Goal: Information Seeking & Learning: Learn about a topic

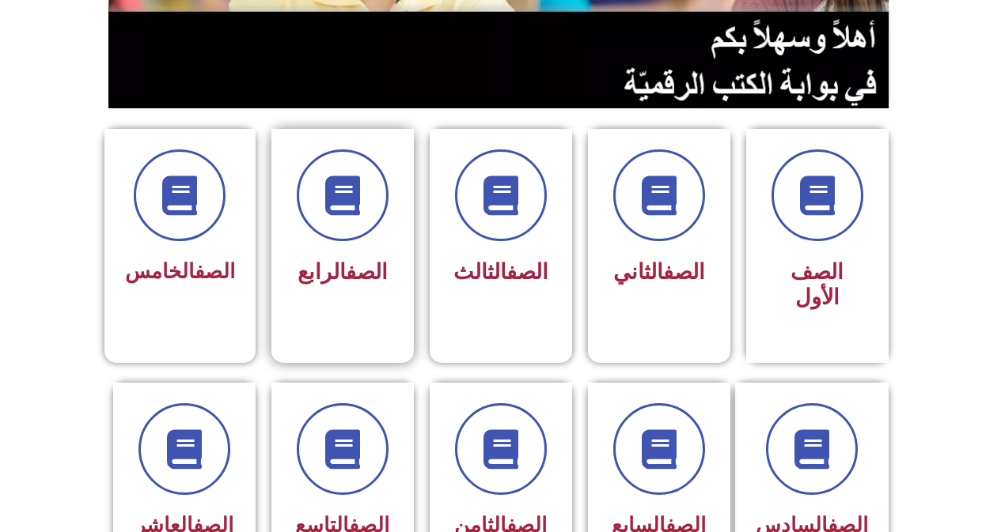
scroll to position [316, 0]
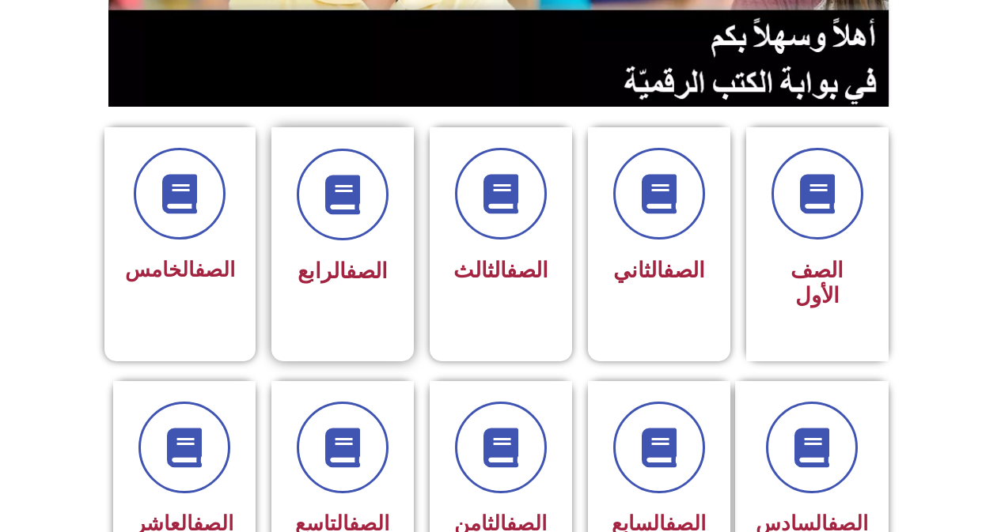
click at [331, 262] on span "الصف الرابع" at bounding box center [342, 271] width 90 height 25
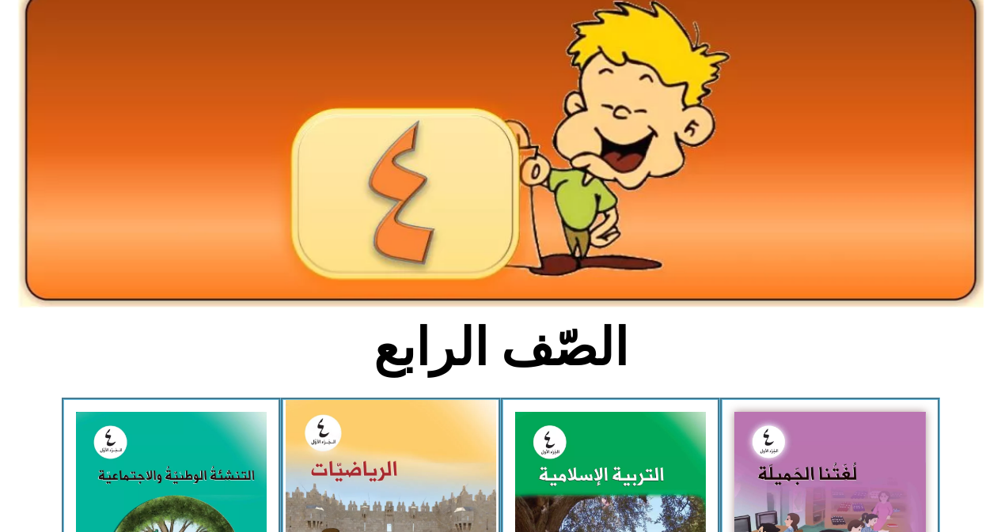
scroll to position [316, 0]
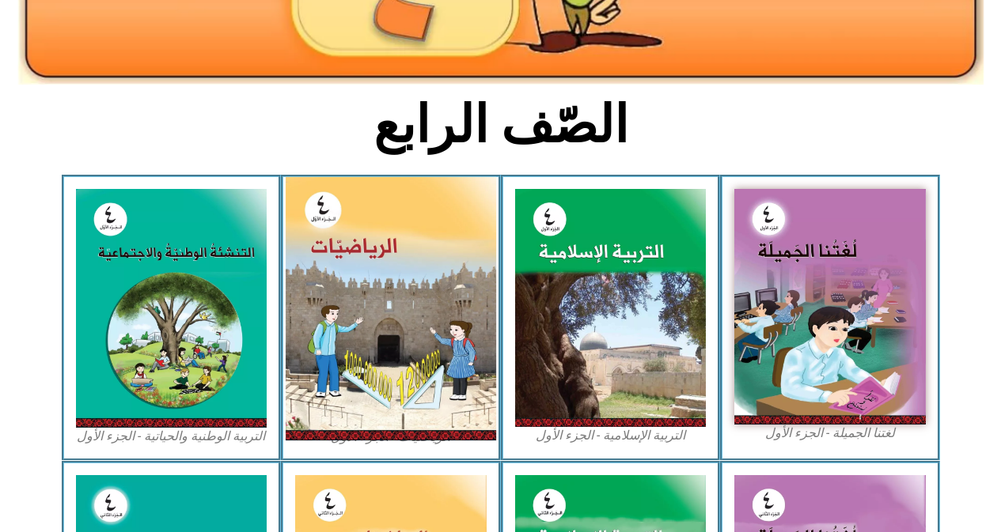
click at [342, 282] on img at bounding box center [391, 308] width 210 height 263
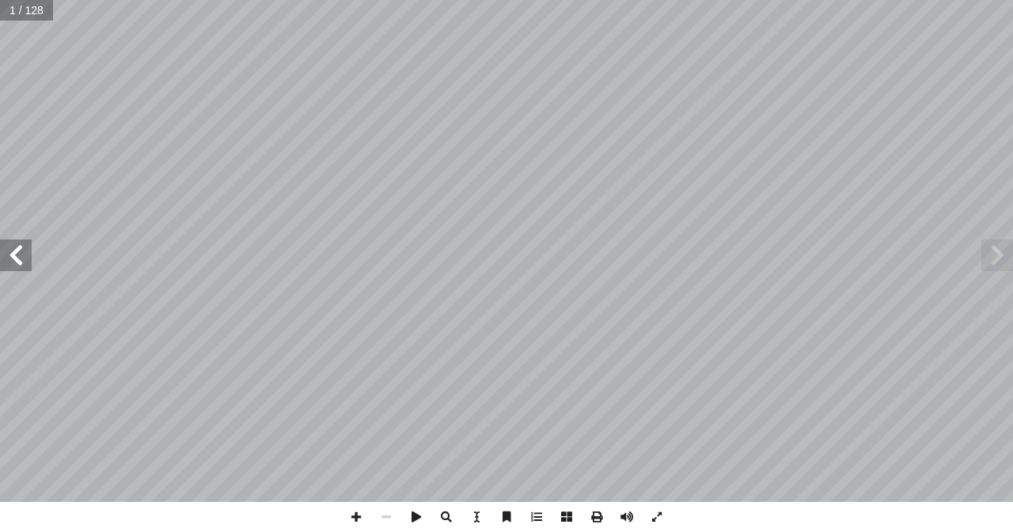
click at [25, 263] on span at bounding box center [16, 256] width 32 height 32
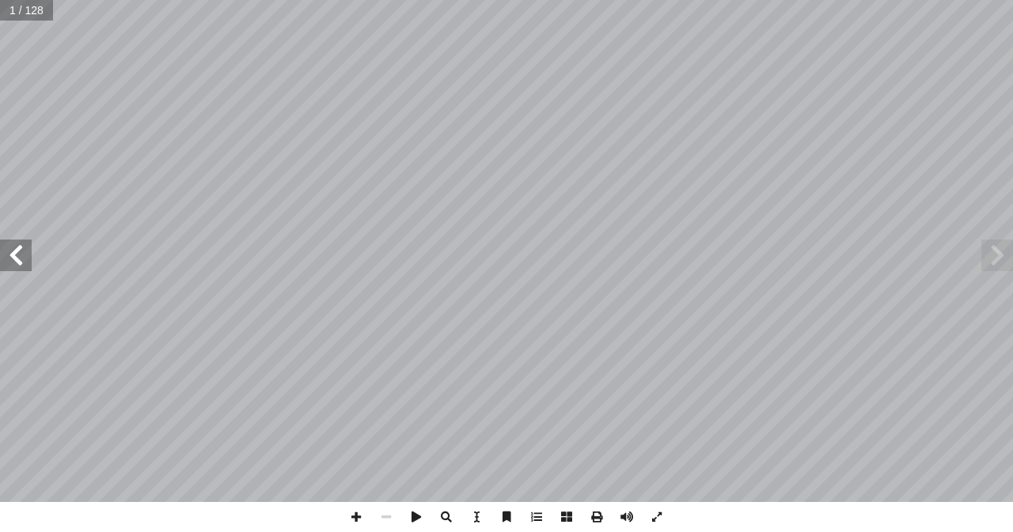
click at [25, 263] on span at bounding box center [16, 256] width 32 height 32
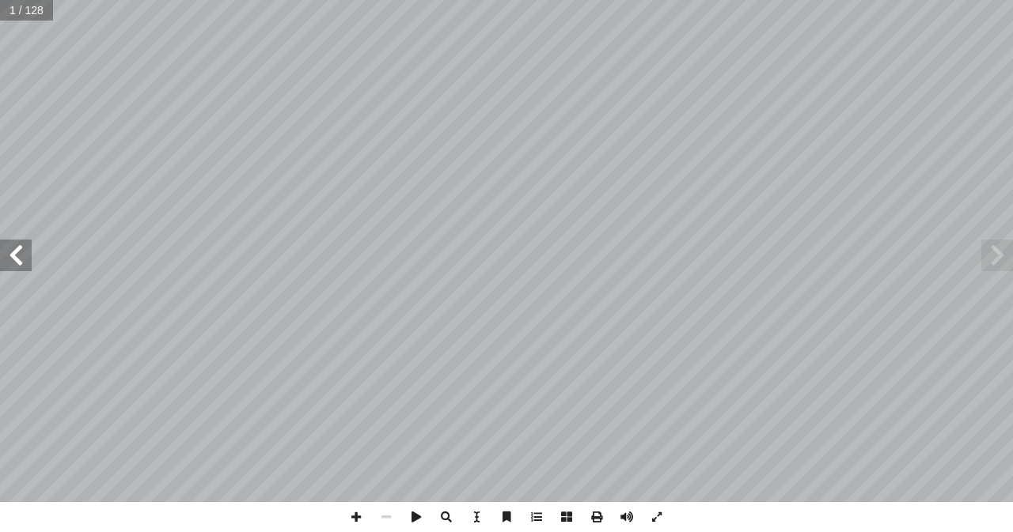
click at [25, 263] on span at bounding box center [16, 256] width 32 height 32
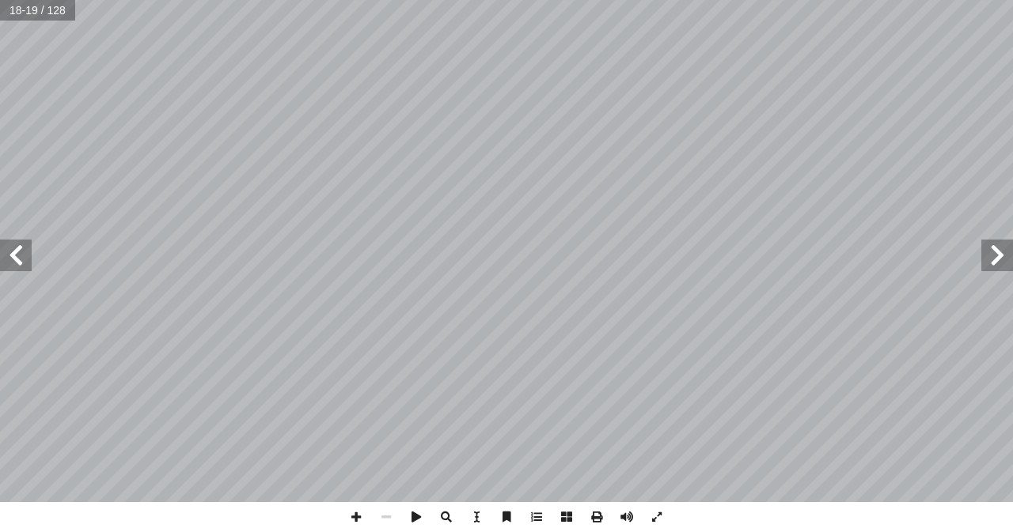
click at [25, 263] on span at bounding box center [16, 256] width 32 height 32
click at [1004, 251] on span at bounding box center [997, 256] width 32 height 32
click at [353, 515] on span at bounding box center [356, 517] width 30 height 30
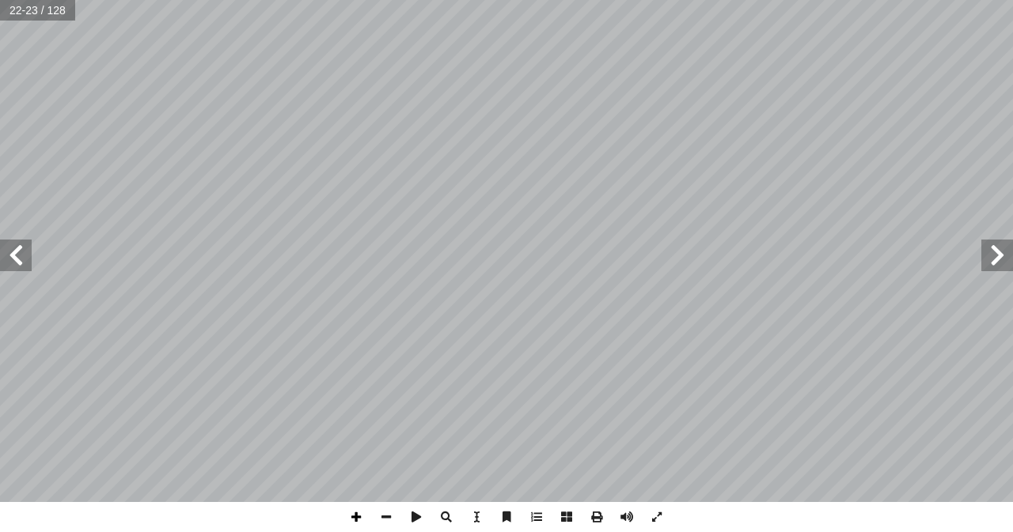
click at [354, 517] on span at bounding box center [356, 517] width 30 height 30
click at [13, 261] on span at bounding box center [16, 256] width 32 height 32
click at [392, 514] on span at bounding box center [386, 517] width 30 height 30
click at [352, 517] on span at bounding box center [356, 517] width 30 height 30
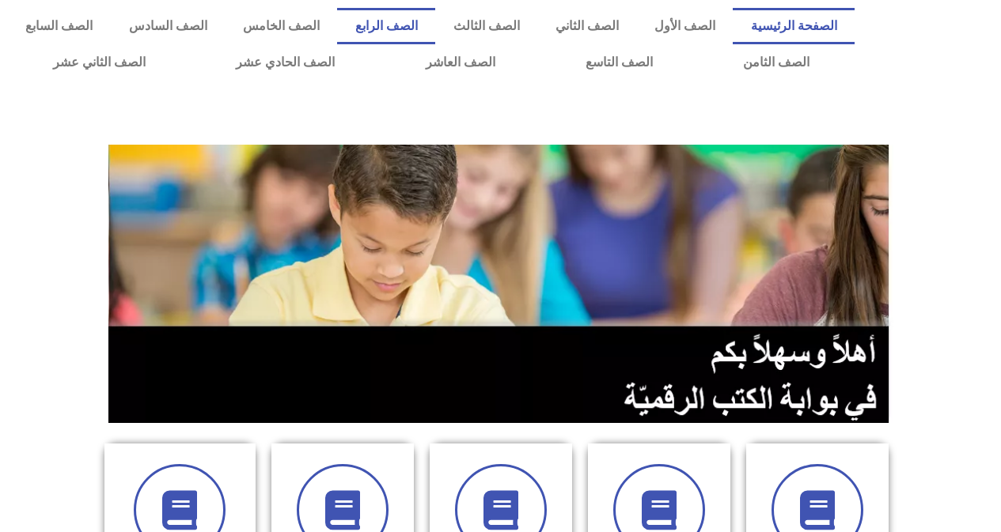
click at [435, 28] on link "الصف الرابع" at bounding box center [386, 26] width 98 height 36
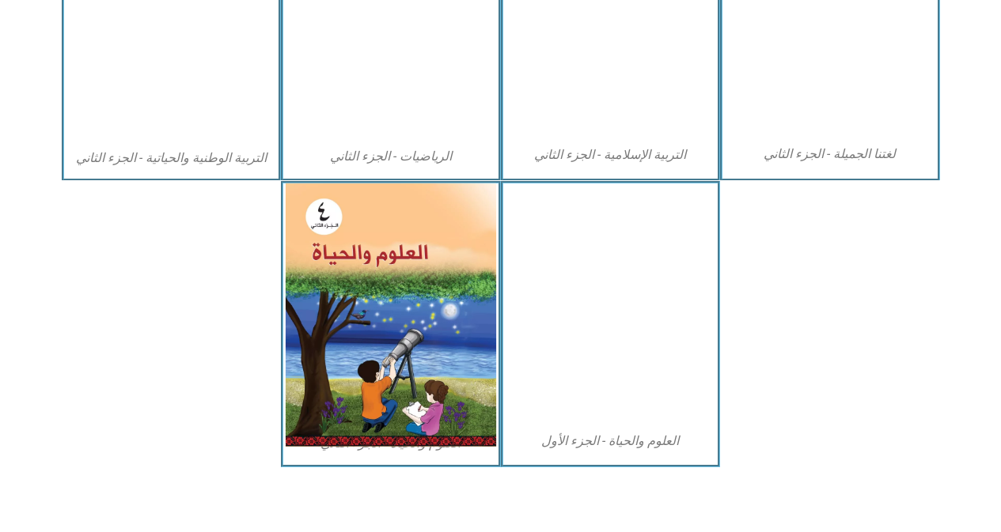
scroll to position [884, 0]
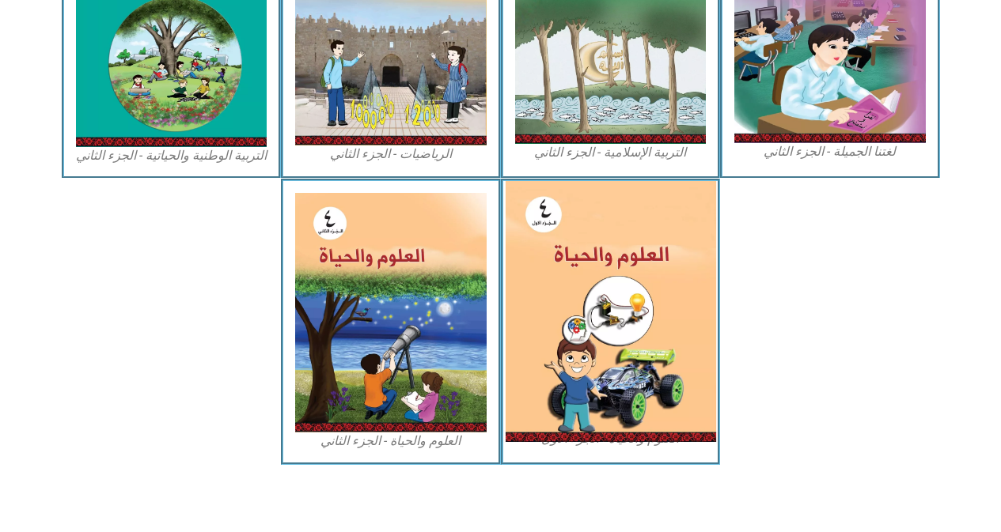
click at [653, 262] on img at bounding box center [610, 311] width 210 height 261
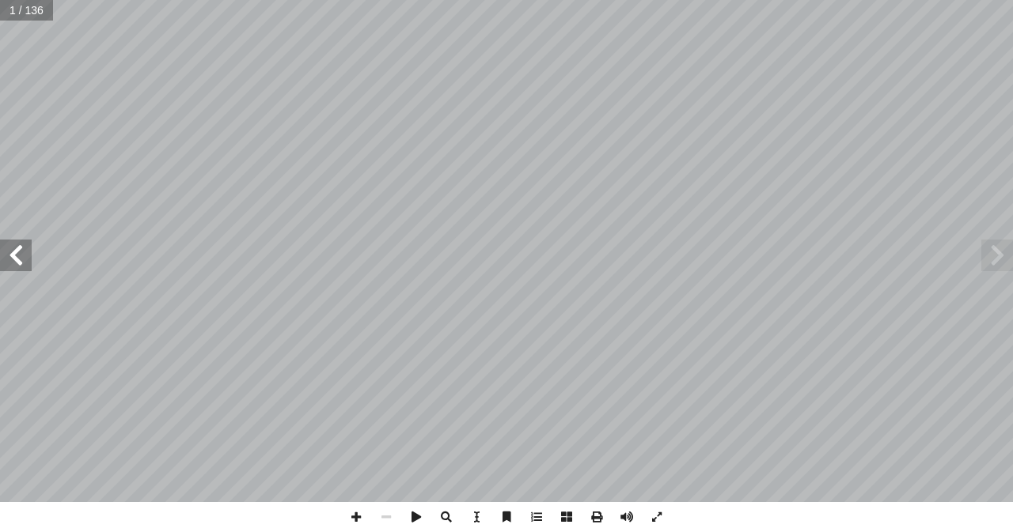
click at [13, 263] on span at bounding box center [16, 256] width 32 height 32
click at [14, 266] on span at bounding box center [16, 256] width 32 height 32
click at [15, 266] on span at bounding box center [16, 256] width 32 height 32
click at [16, 266] on span at bounding box center [16, 256] width 32 height 32
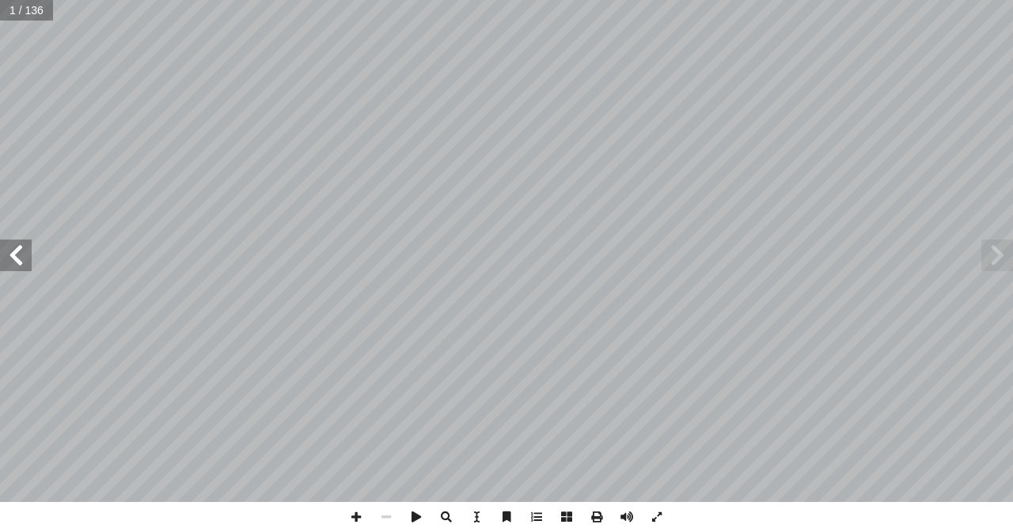
click at [16, 267] on span at bounding box center [16, 256] width 32 height 32
click at [16, 269] on span at bounding box center [16, 256] width 32 height 32
click at [359, 519] on span at bounding box center [356, 517] width 30 height 30
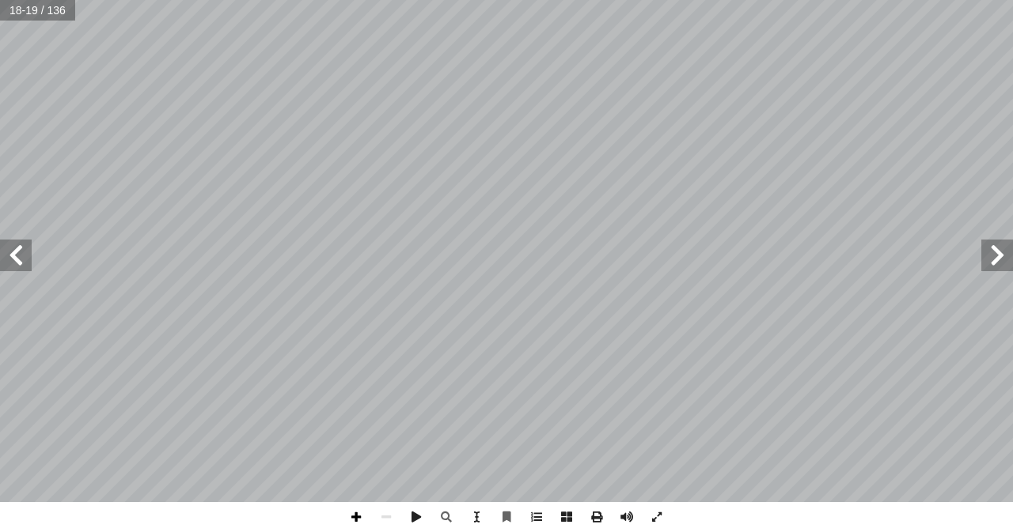
click at [361, 516] on span at bounding box center [356, 517] width 30 height 30
click at [19, 262] on span at bounding box center [16, 256] width 32 height 32
click at [384, 516] on span at bounding box center [386, 517] width 30 height 30
drag, startPoint x: 357, startPoint y: 520, endPoint x: 363, endPoint y: 505, distance: 16.3
click at [363, 505] on span at bounding box center [356, 517] width 30 height 30
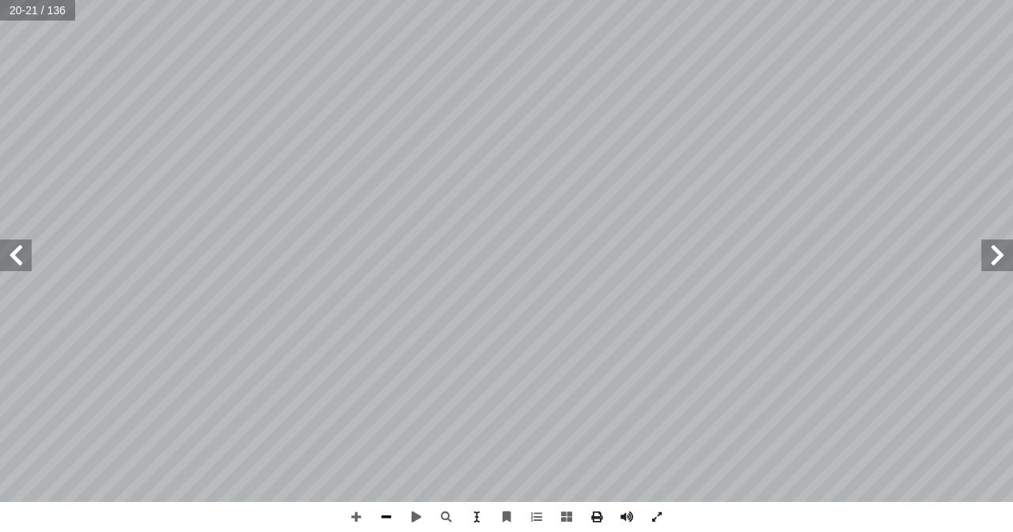
click at [388, 520] on span at bounding box center [386, 517] width 30 height 30
click at [358, 517] on span at bounding box center [356, 517] width 30 height 30
